Goal: Find specific page/section: Find specific page/section

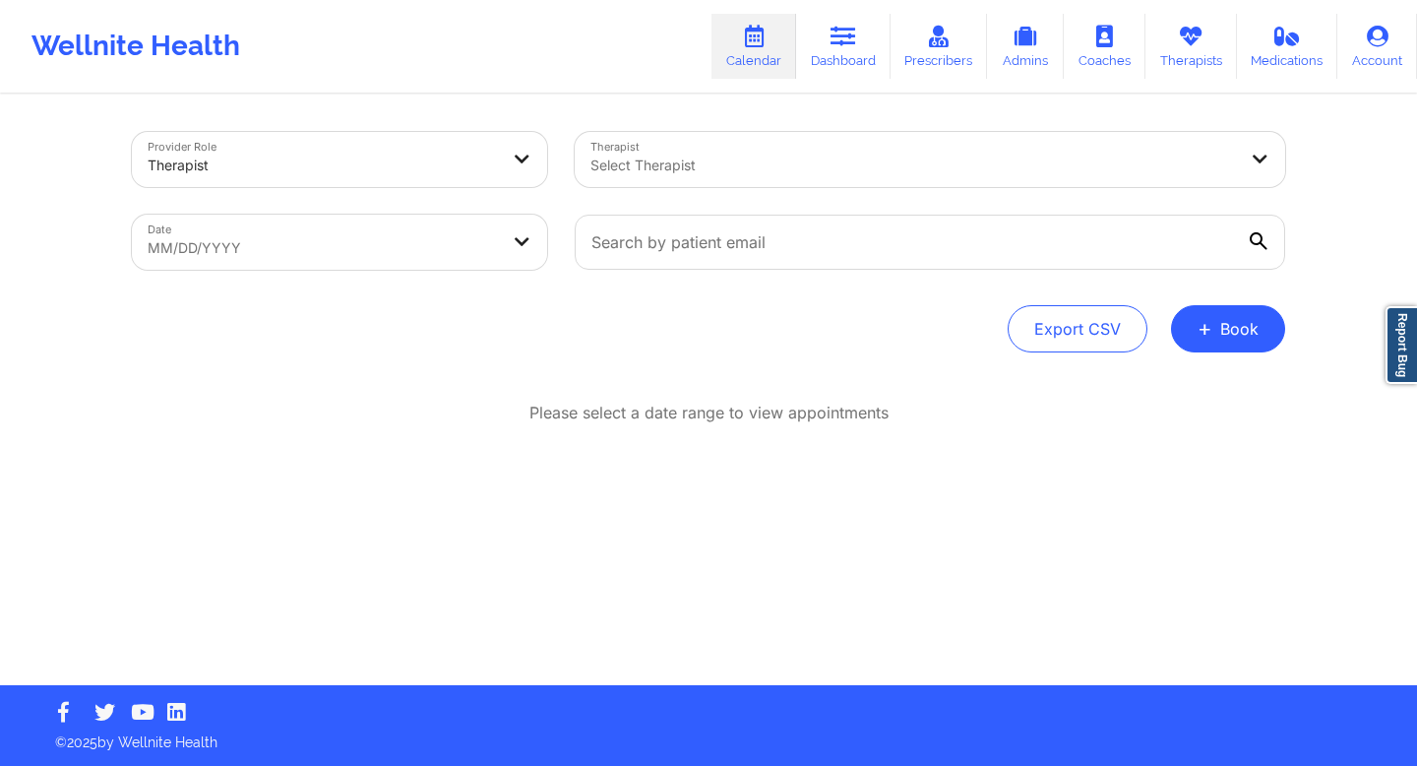
click at [308, 311] on div "Export CSV + Book" at bounding box center [708, 328] width 1153 height 47
click at [308, 310] on div "Export CSV + Book" at bounding box center [708, 328] width 1153 height 47
drag, startPoint x: 264, startPoint y: 307, endPoint x: 275, endPoint y: 300, distance: 12.8
click at [272, 301] on div "Provider Role Therapist Therapist Select Therapist Date MM/DD/YYYY Export CSV +…" at bounding box center [708, 242] width 1153 height 220
drag, startPoint x: 528, startPoint y: 15, endPoint x: 962, endPoint y: 38, distance: 434.6
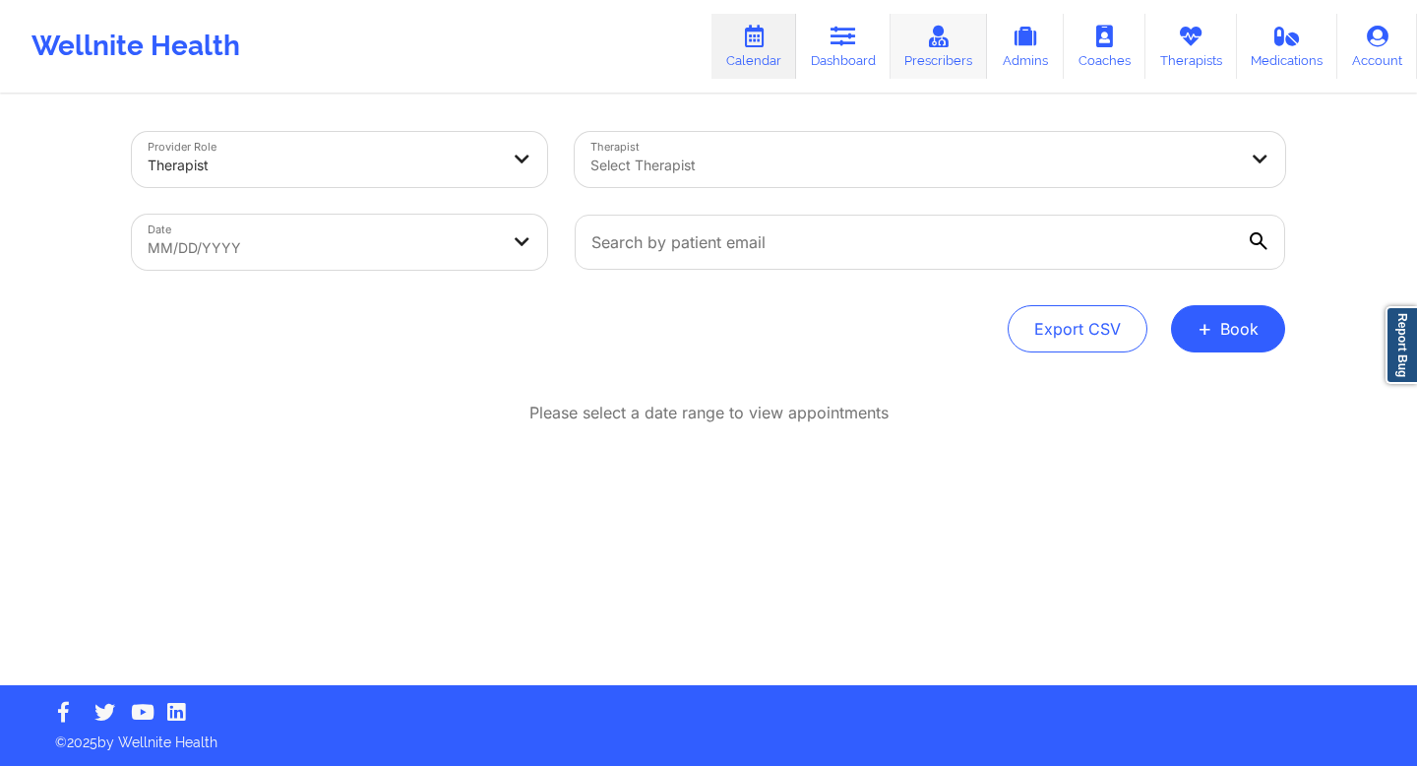
click at [0, 0] on div "Wellnite Health Calendar Dashboard Prescribers Admins Coaches Therapists Medica…" at bounding box center [708, 46] width 1417 height 93
